Goal: Transaction & Acquisition: Purchase product/service

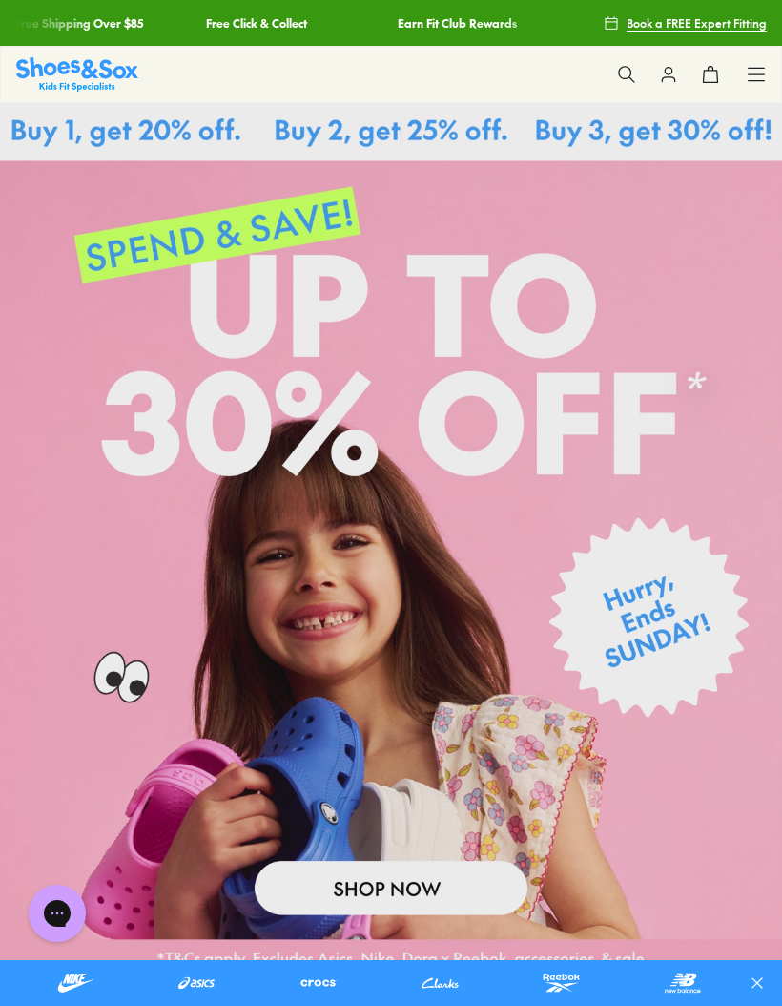
click at [755, 80] on icon at bounding box center [756, 74] width 19 height 19
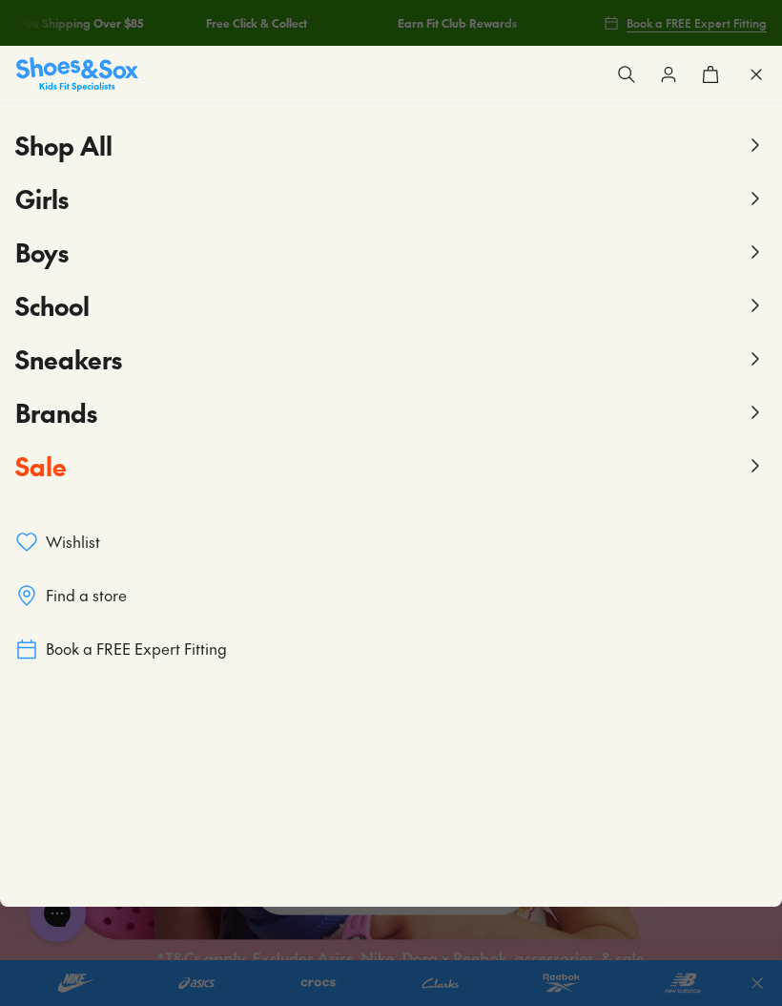
click at [51, 258] on span "Boys" at bounding box center [41, 252] width 53 height 34
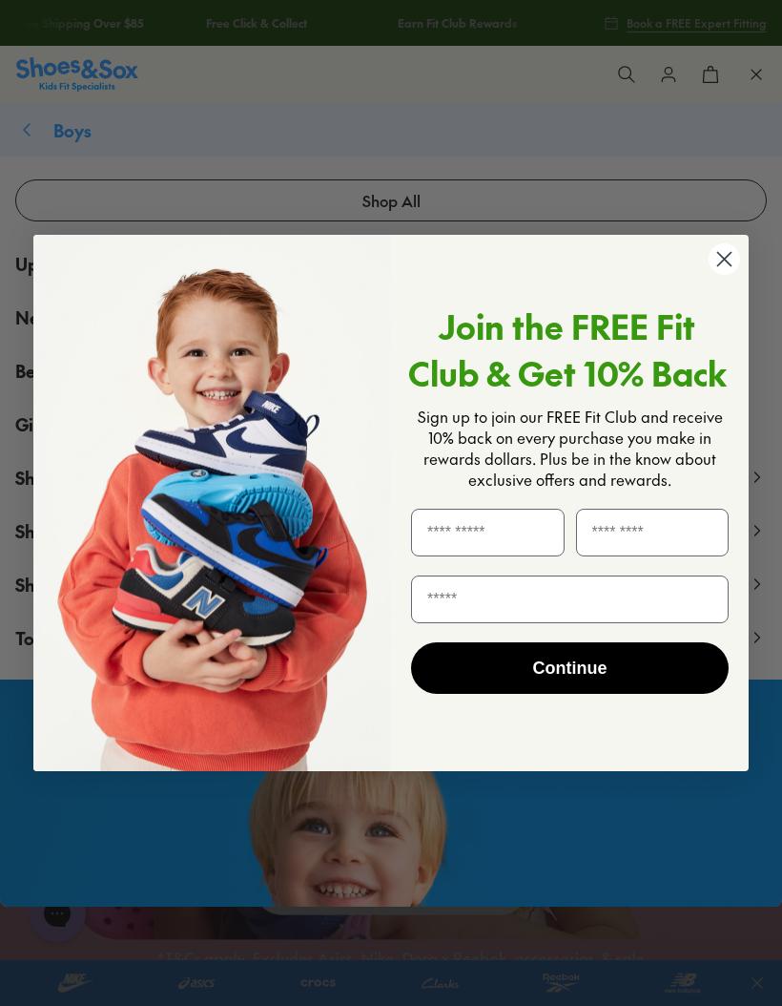
click at [724, 258] on icon "Close dialog" at bounding box center [724, 258] width 13 height 13
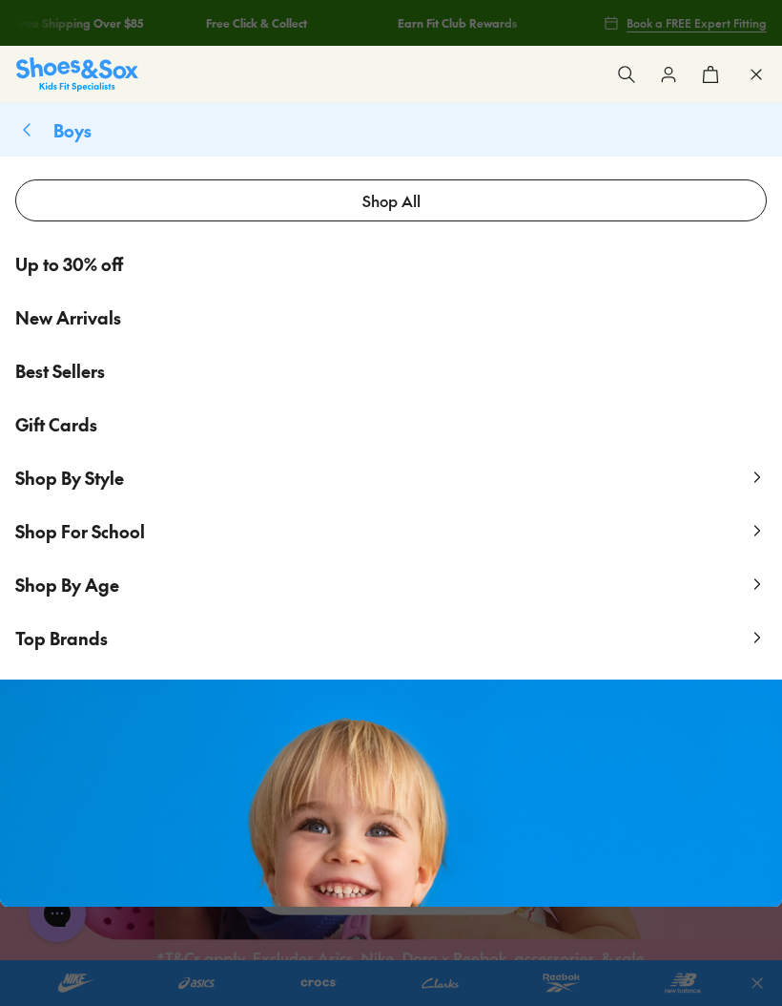
click at [101, 482] on span "Shop By Style" at bounding box center [69, 478] width 109 height 24
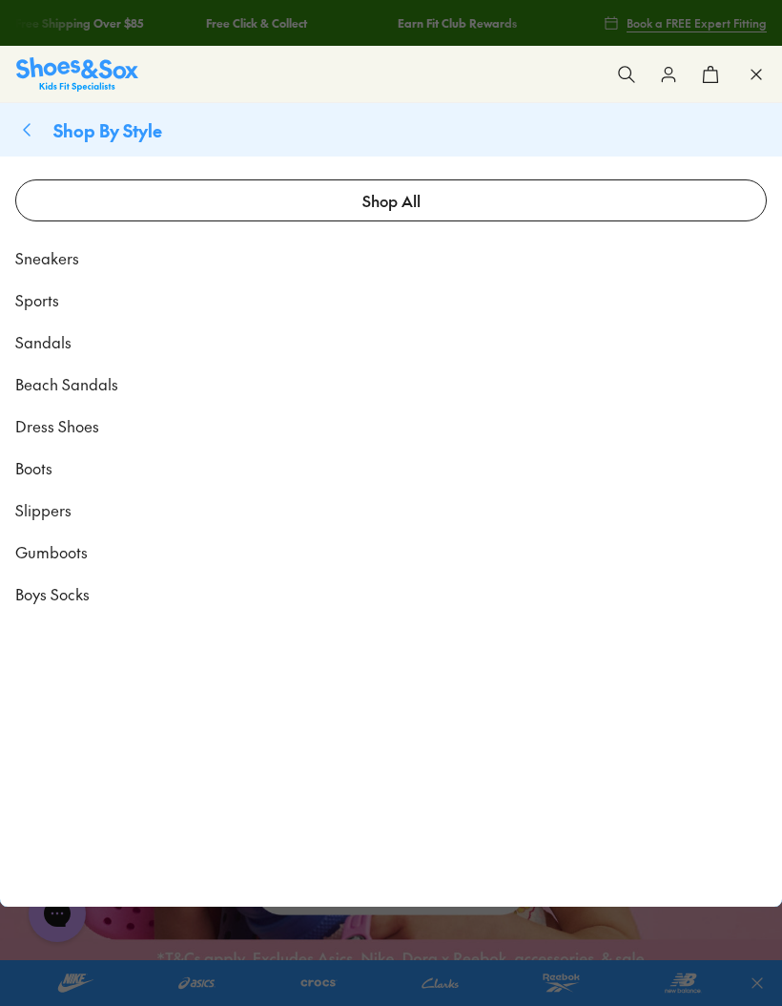
click at [69, 260] on span "Sneakers" at bounding box center [47, 257] width 64 height 23
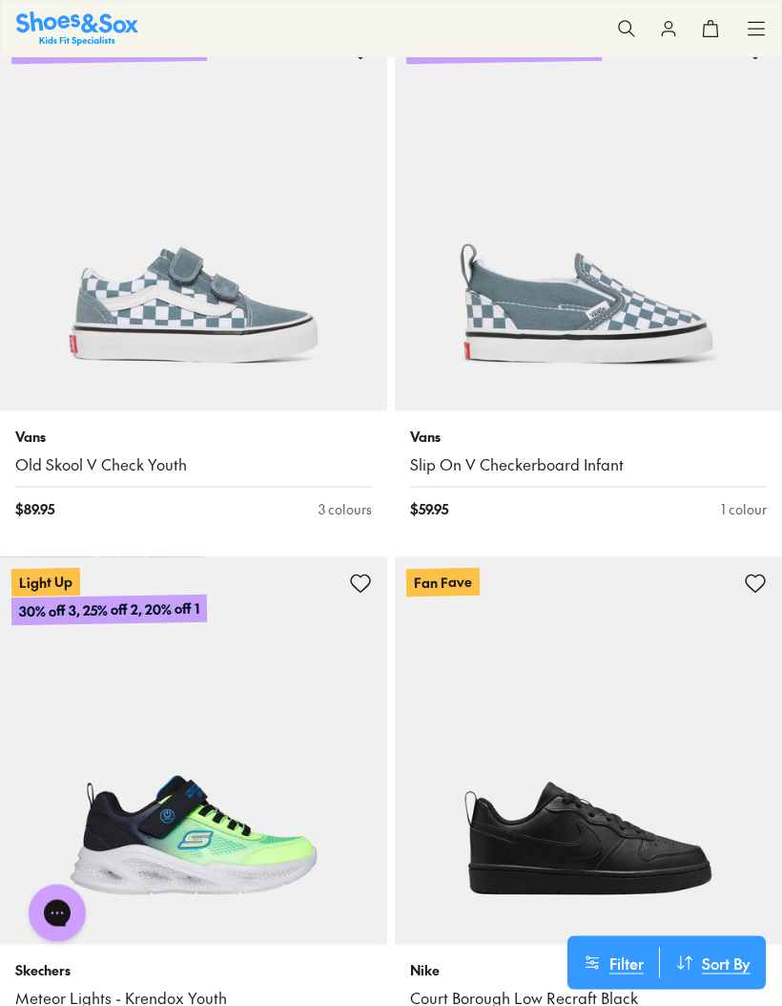
scroll to position [2284, 0]
click at [583, 337] on img at bounding box center [588, 216] width 387 height 387
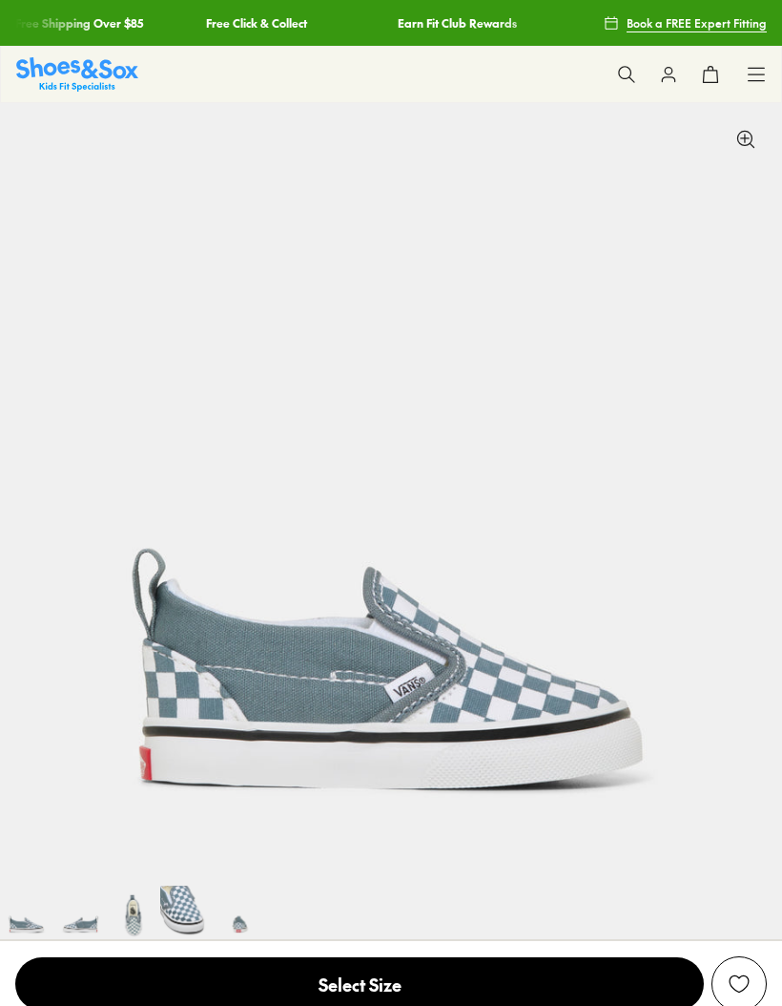
select select "*"
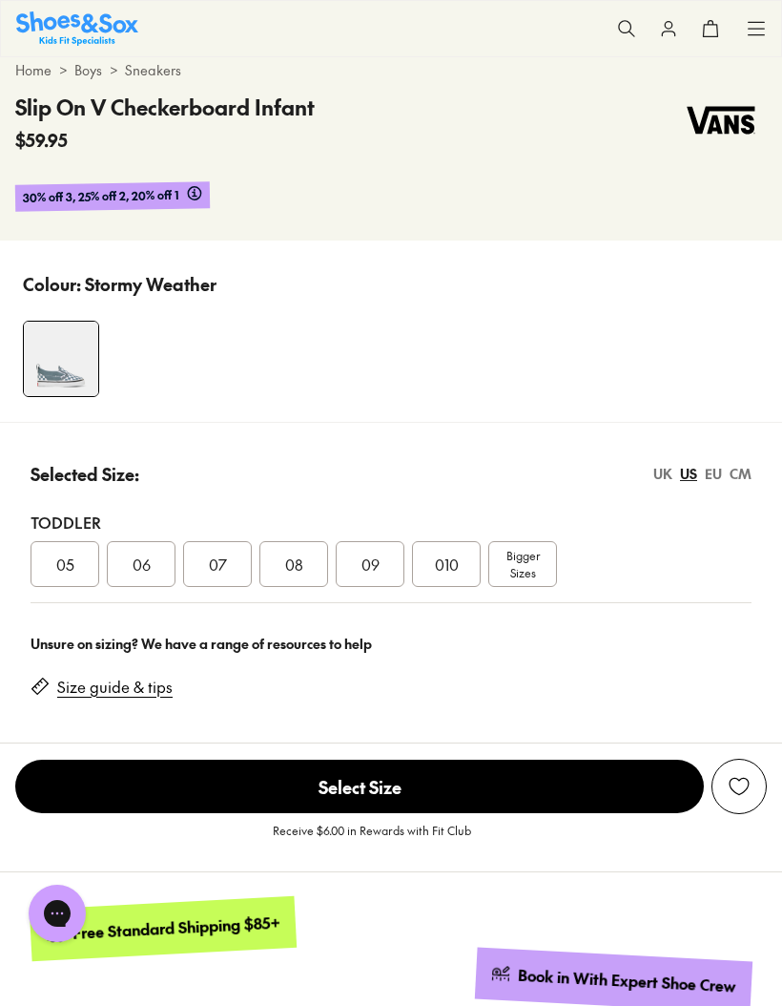
scroll to position [915, 0]
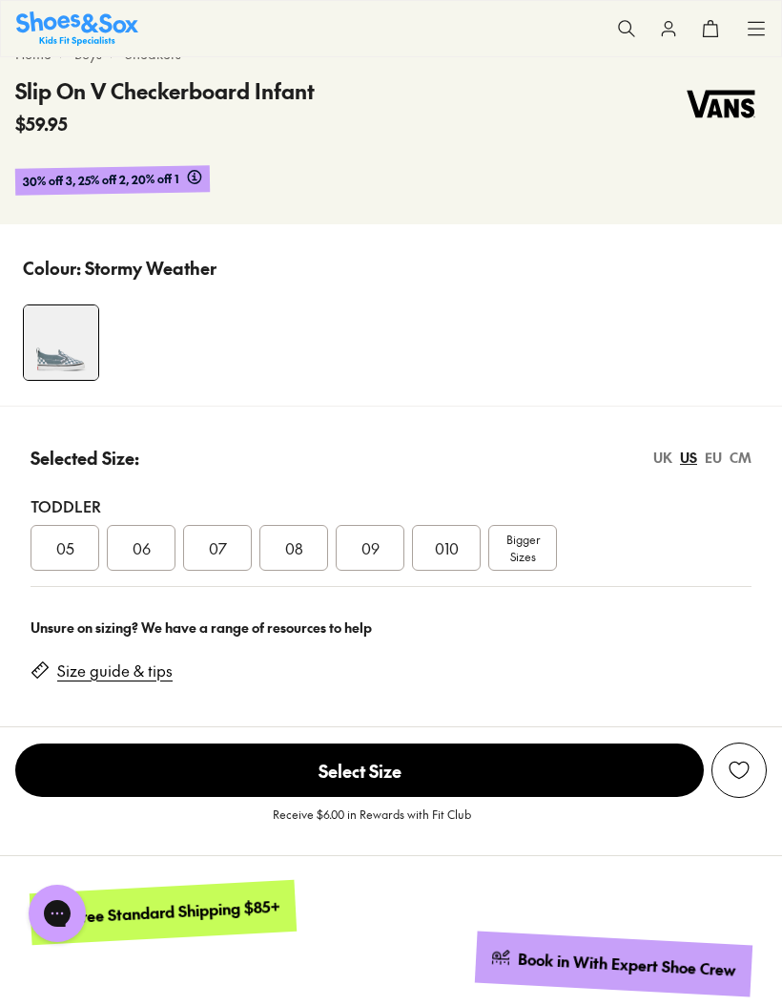
click at [522, 552] on span "Bigger Sizes" at bounding box center [523, 547] width 33 height 34
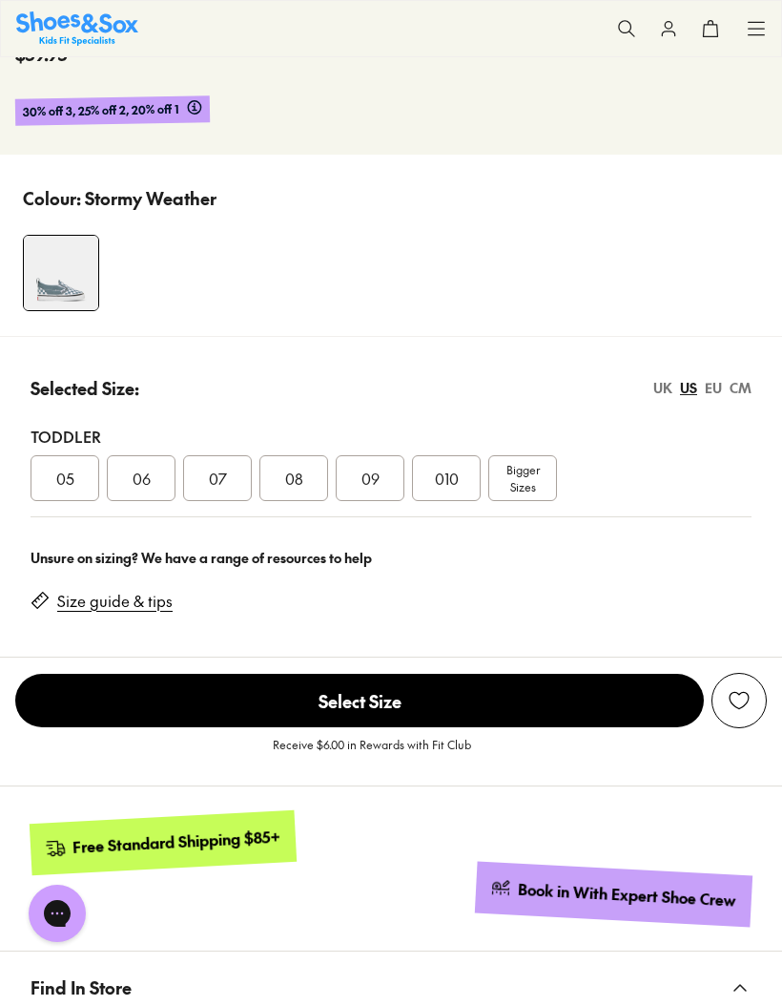
click at [130, 606] on link "Size guide & tips" at bounding box center [114, 601] width 115 height 21
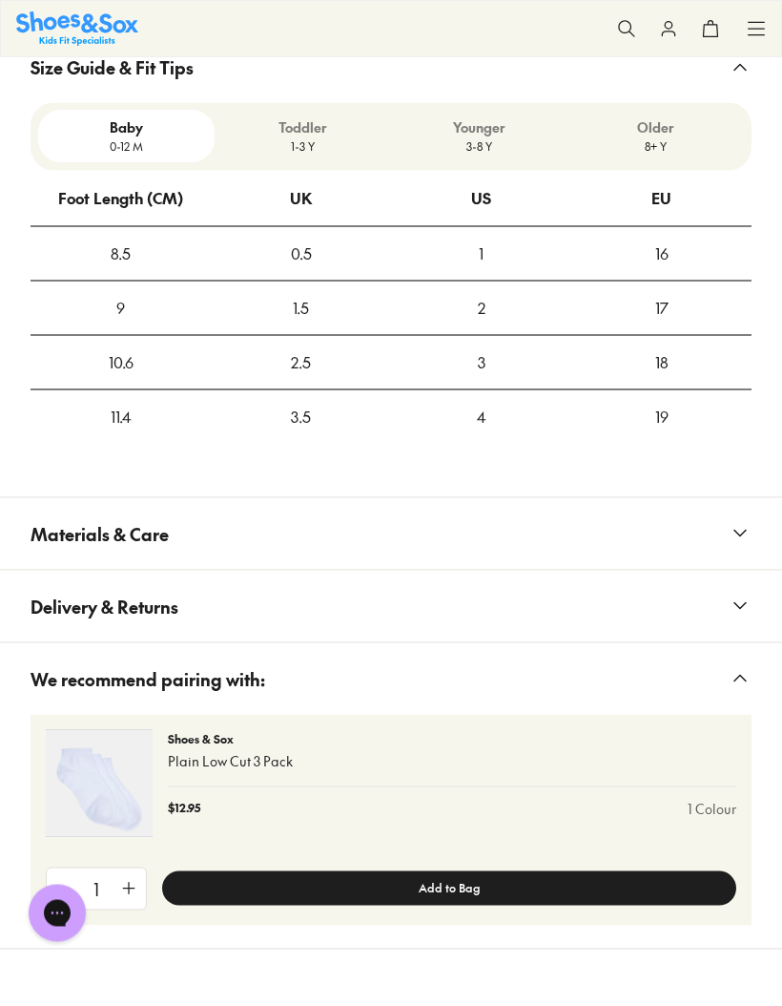
scroll to position [2086, 0]
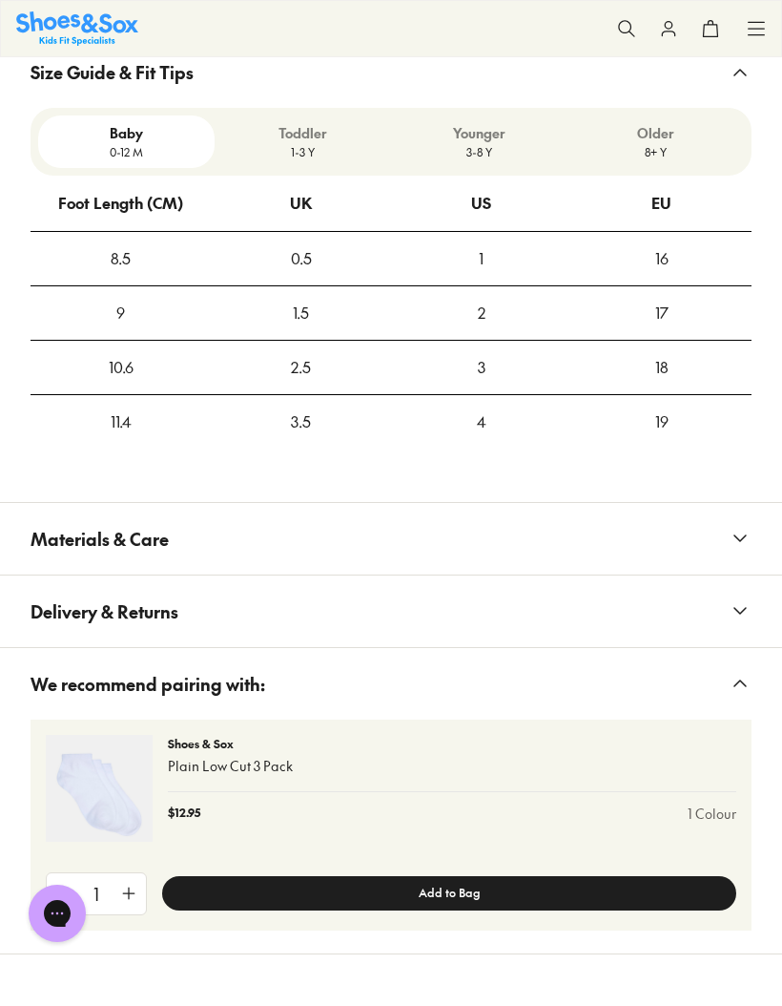
click at [672, 412] on div "19" at bounding box center [661, 422] width 178 height 52
click at [579, 426] on div "19" at bounding box center [661, 422] width 178 height 52
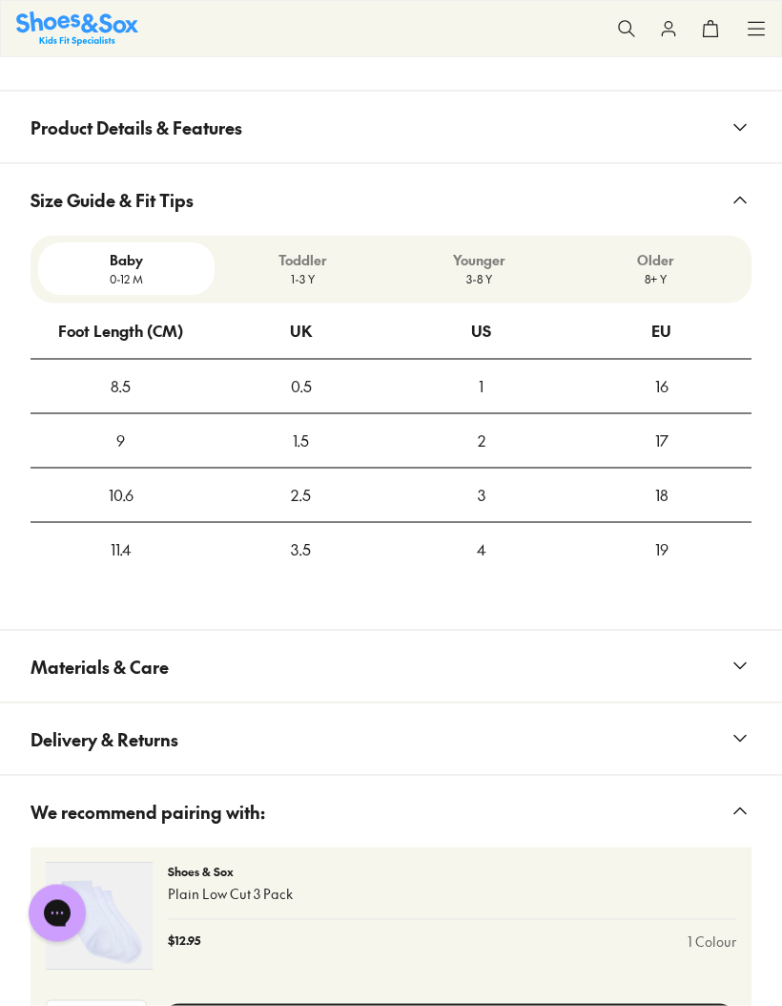
scroll to position [1957, 0]
click at [486, 276] on p "3-8 Y" at bounding box center [479, 280] width 161 height 17
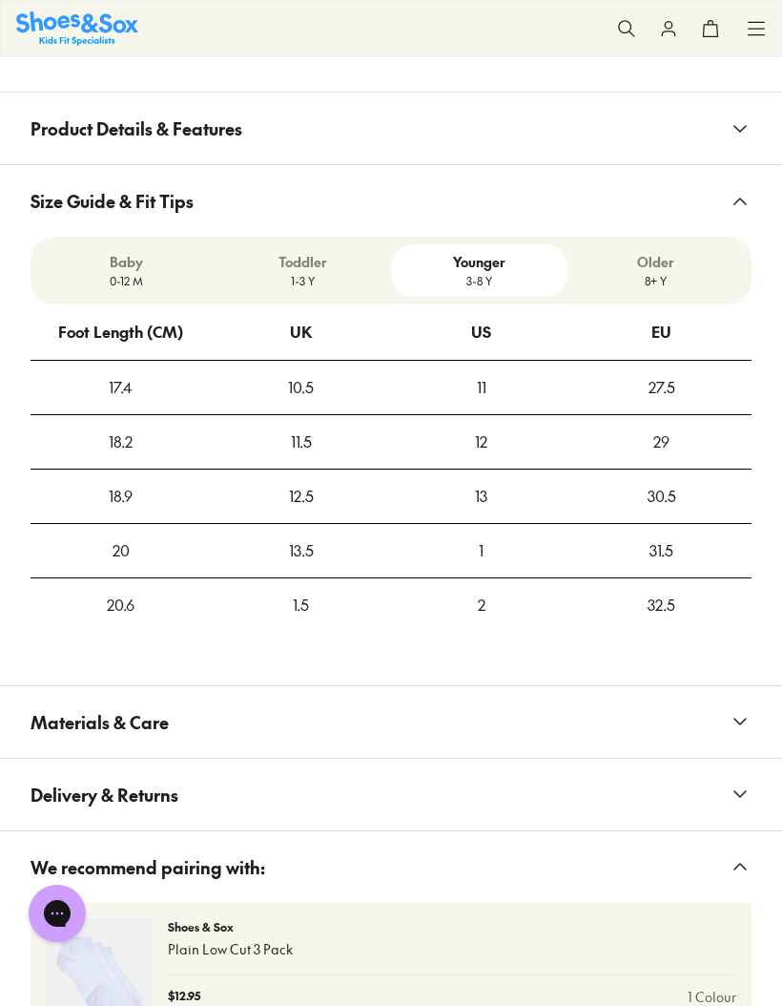
click at [504, 434] on div "12" at bounding box center [481, 442] width 178 height 52
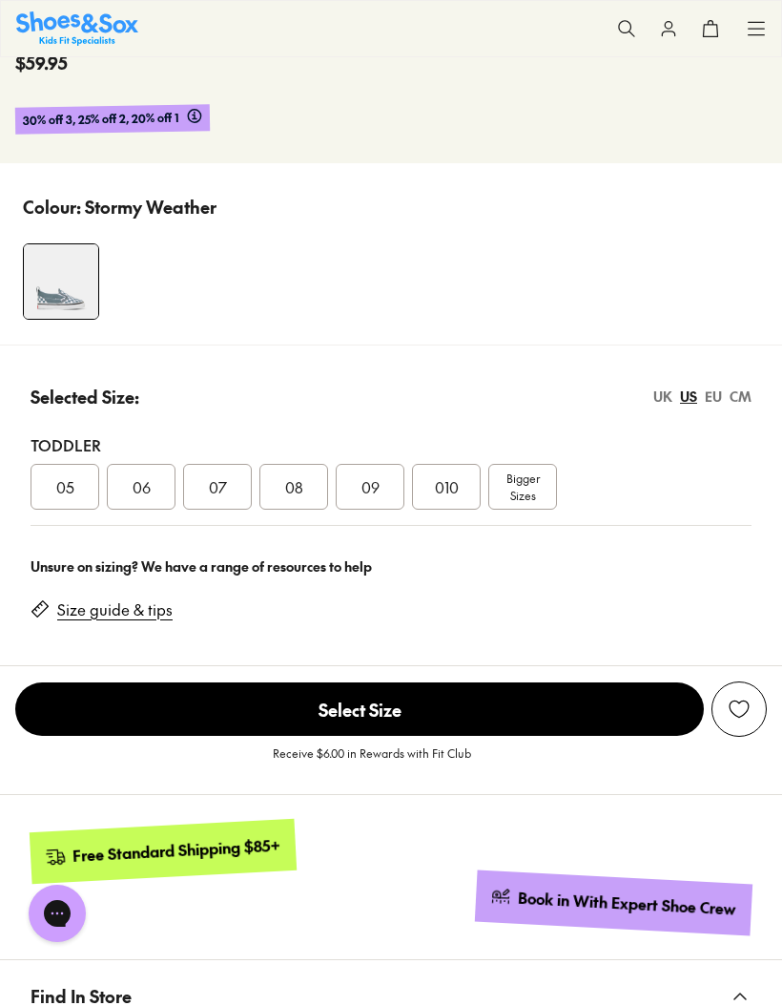
scroll to position [965, 0]
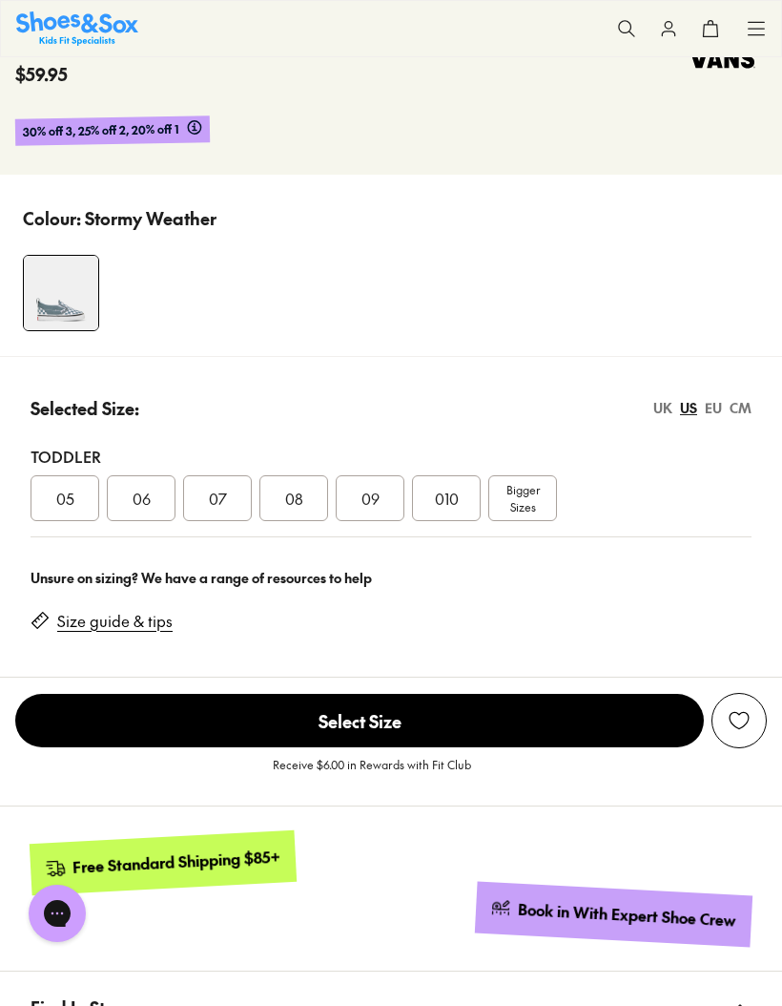
click at [527, 496] on span "Bigger Sizes" at bounding box center [523, 498] width 33 height 34
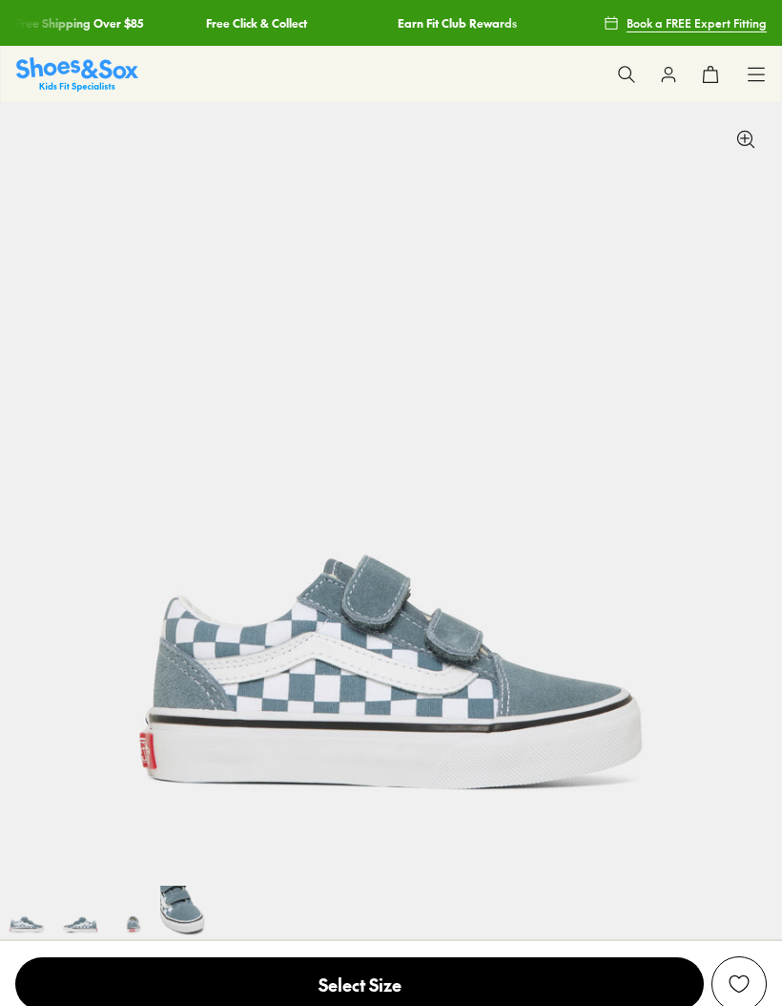
select select "*"
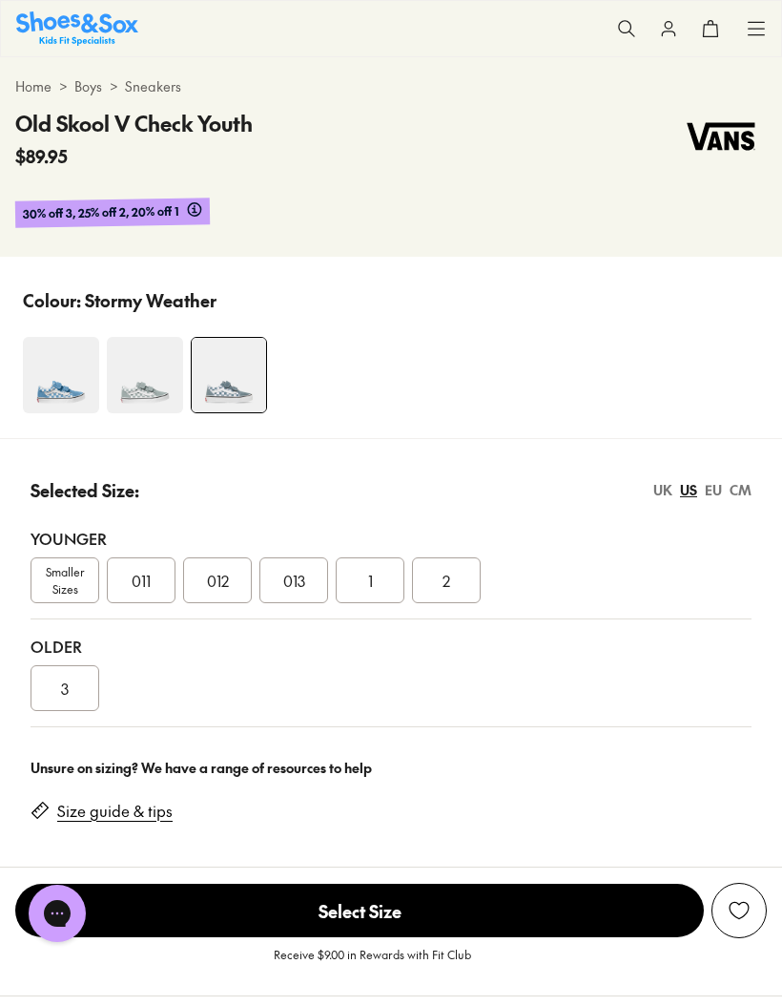
click at [157, 623] on div "Older 3" at bounding box center [391, 673] width 721 height 108
click at [156, 622] on div "Older 3" at bounding box center [391, 673] width 721 height 108
click at [142, 577] on span "011" at bounding box center [141, 580] width 19 height 23
